Goal: Information Seeking & Learning: Learn about a topic

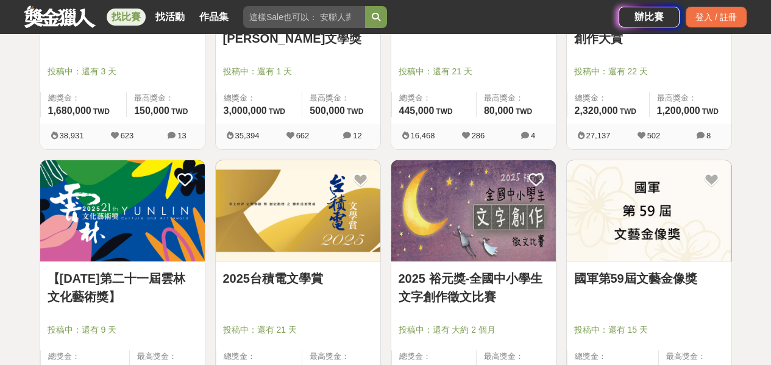
scroll to position [487, 0]
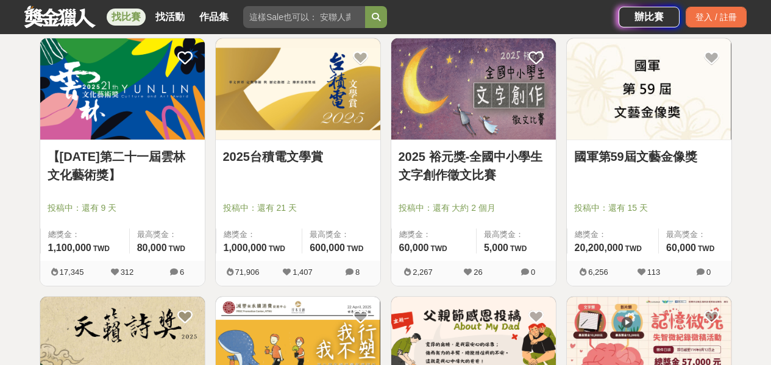
click at [280, 132] on img at bounding box center [298, 89] width 165 height 102
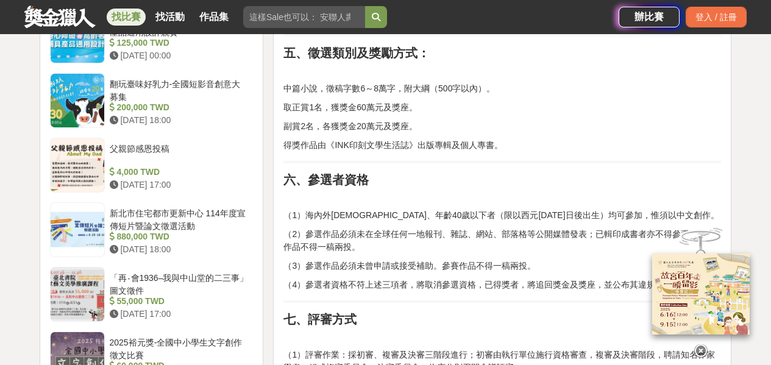
scroll to position [1158, 0]
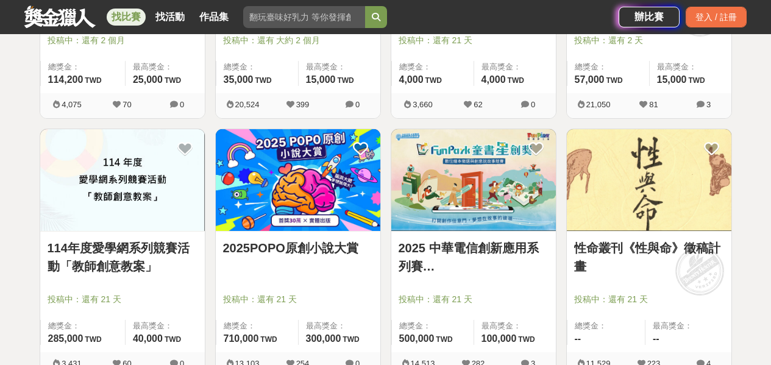
scroll to position [975, 0]
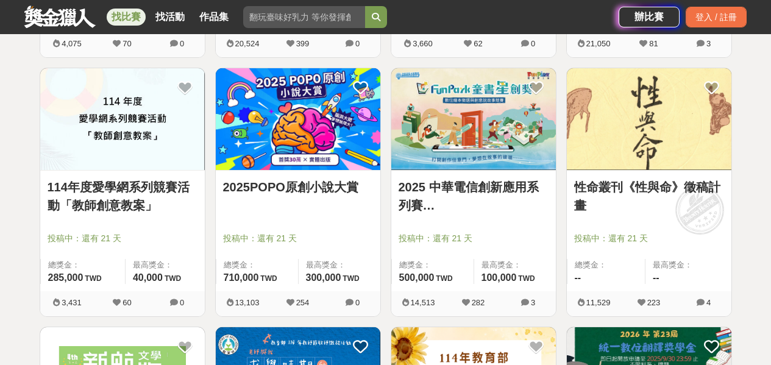
click at [317, 102] on img at bounding box center [298, 119] width 165 height 102
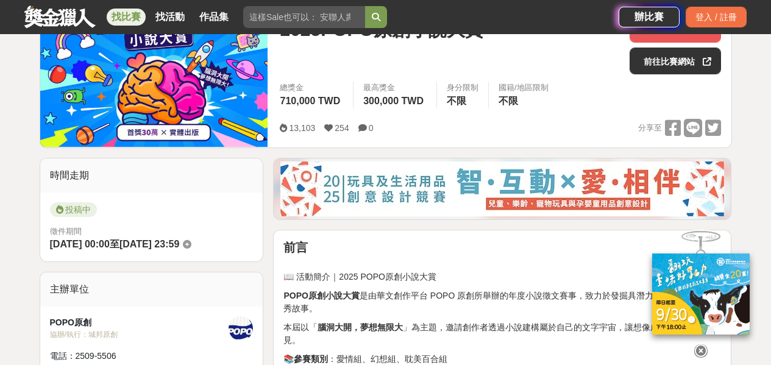
scroll to position [183, 0]
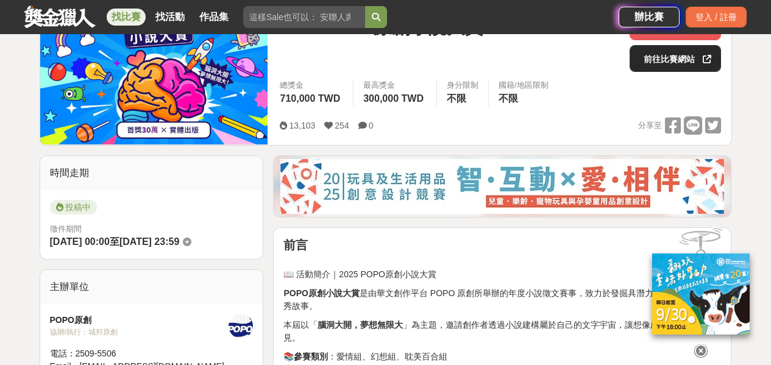
click at [692, 49] on link "前往比賽網站" at bounding box center [674, 58] width 91 height 27
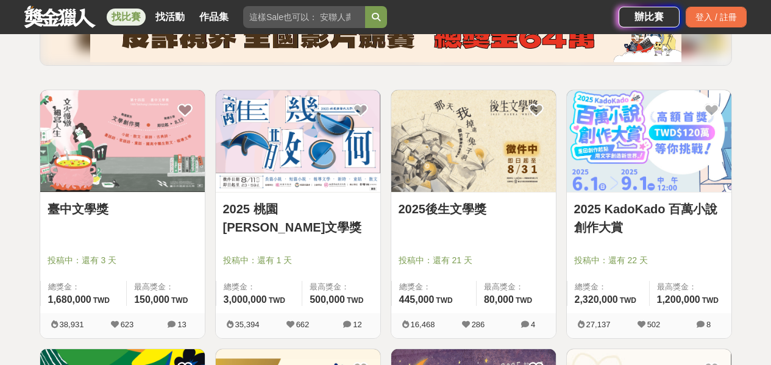
scroll to position [183, 0]
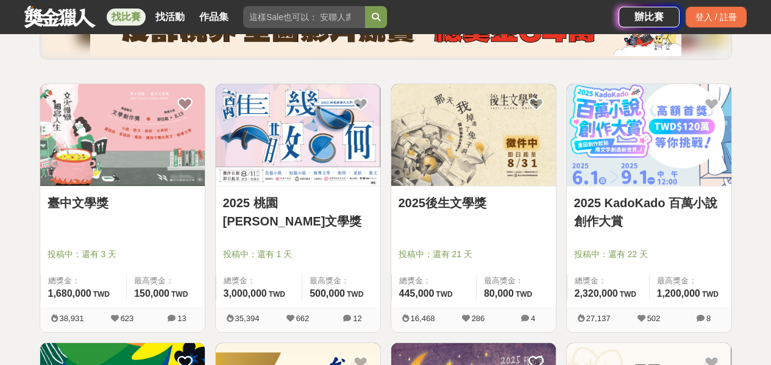
click at [439, 104] on img at bounding box center [473, 135] width 165 height 102
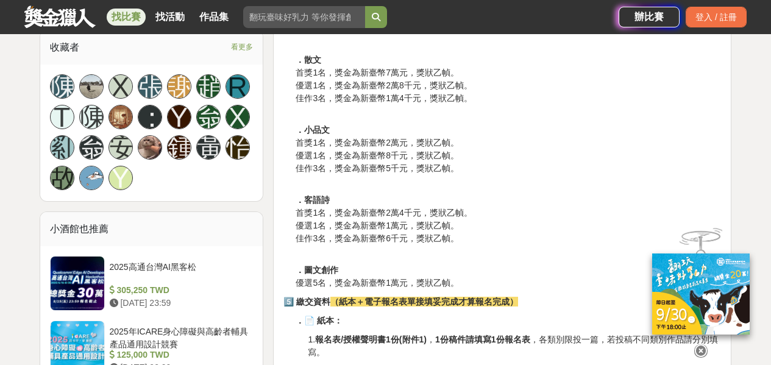
scroll to position [853, 0]
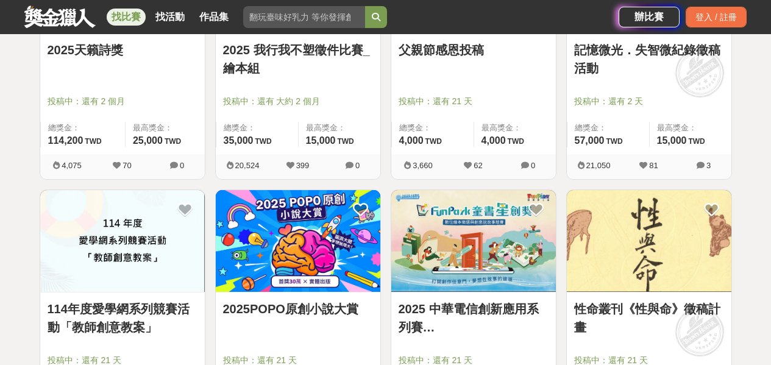
scroll to position [183, 0]
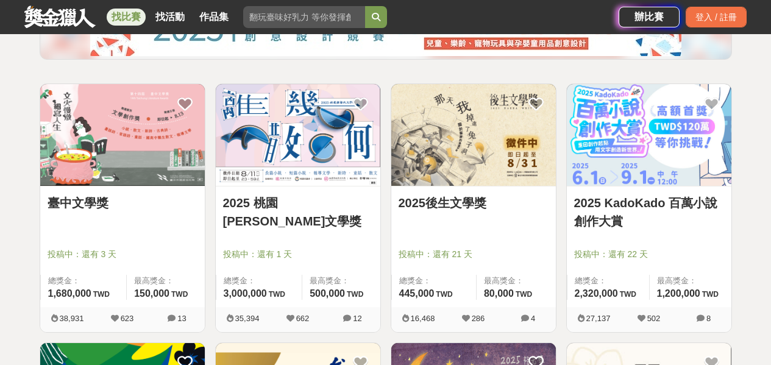
click at [99, 164] on img at bounding box center [122, 135] width 165 height 102
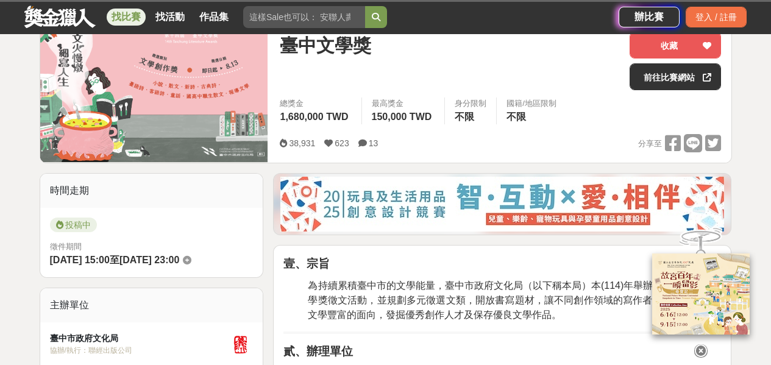
scroll to position [183, 0]
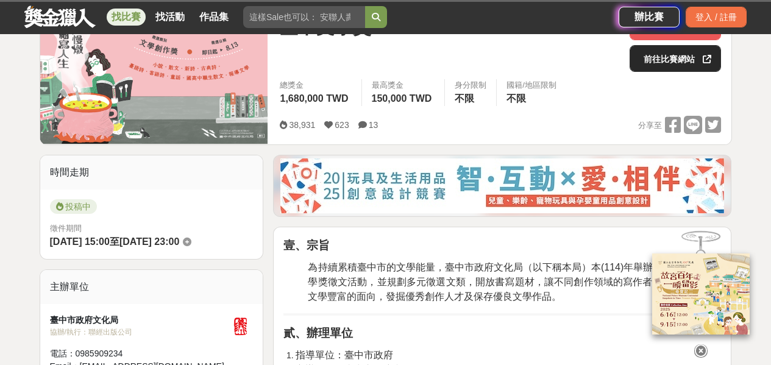
click at [640, 59] on link "前往比賽網站" at bounding box center [674, 58] width 91 height 27
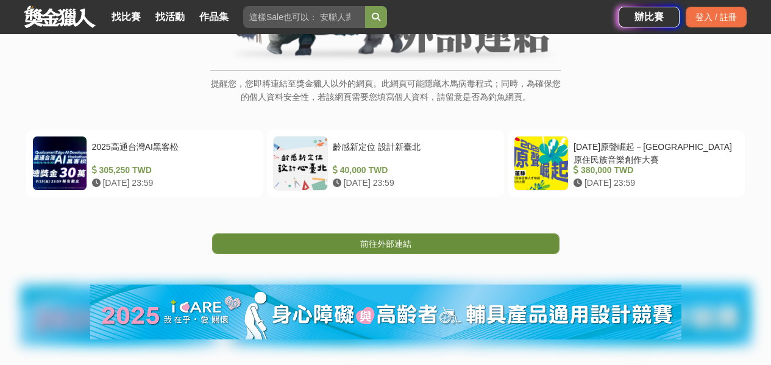
click at [355, 250] on link "前往外部連結" at bounding box center [385, 243] width 347 height 21
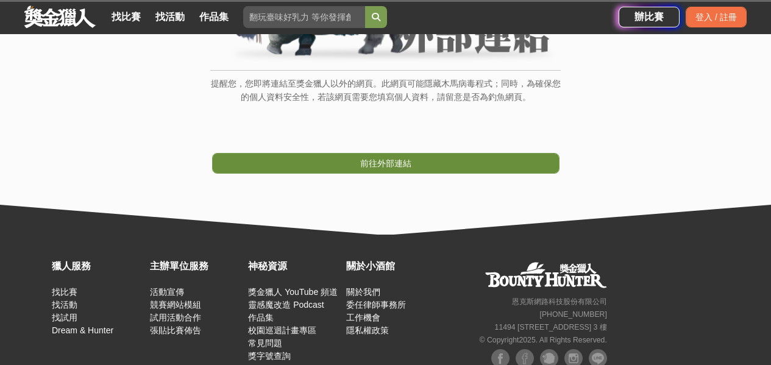
click at [375, 168] on span "前往外部連結" at bounding box center [385, 163] width 51 height 10
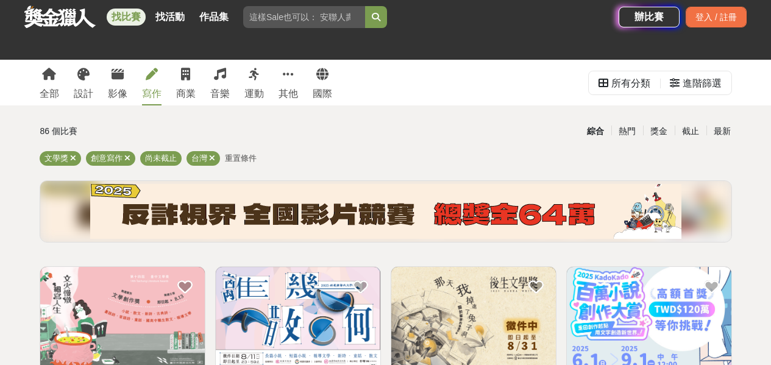
scroll to position [271, 0]
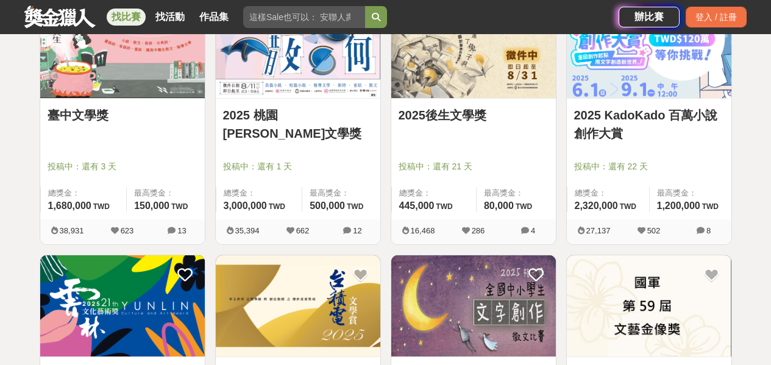
click at [675, 79] on img at bounding box center [649, 47] width 165 height 102
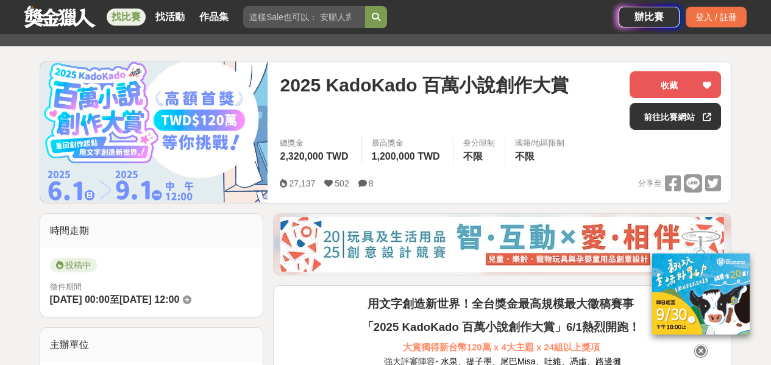
scroll to position [183, 0]
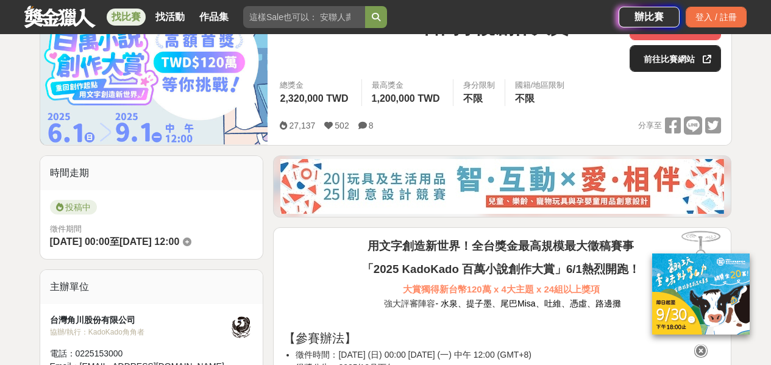
click at [682, 58] on link "前往比賽網站" at bounding box center [674, 58] width 91 height 27
